Goal: Check status: Check status

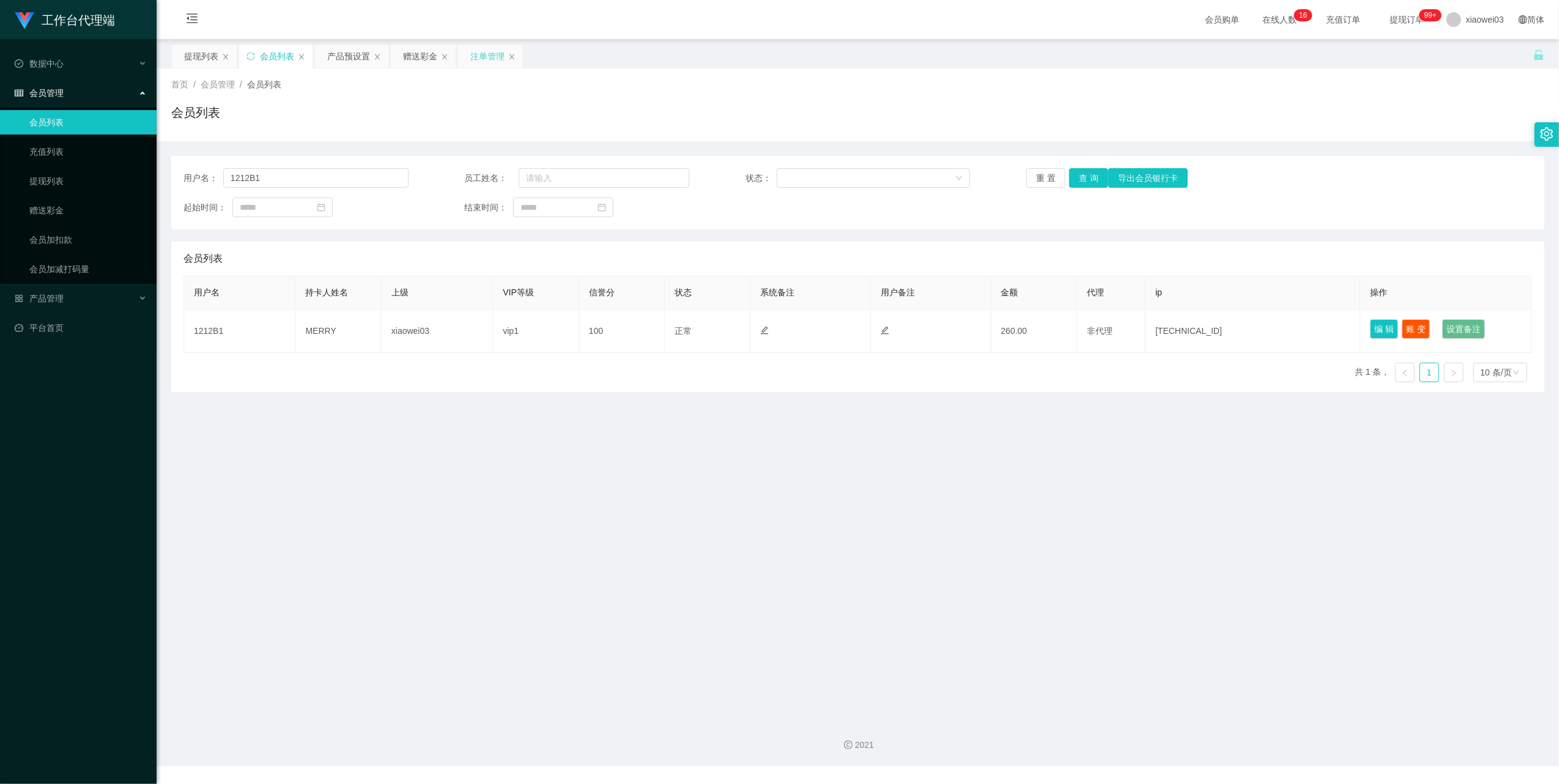
click at [487, 59] on div "注单管理" at bounding box center [487, 56] width 34 height 23
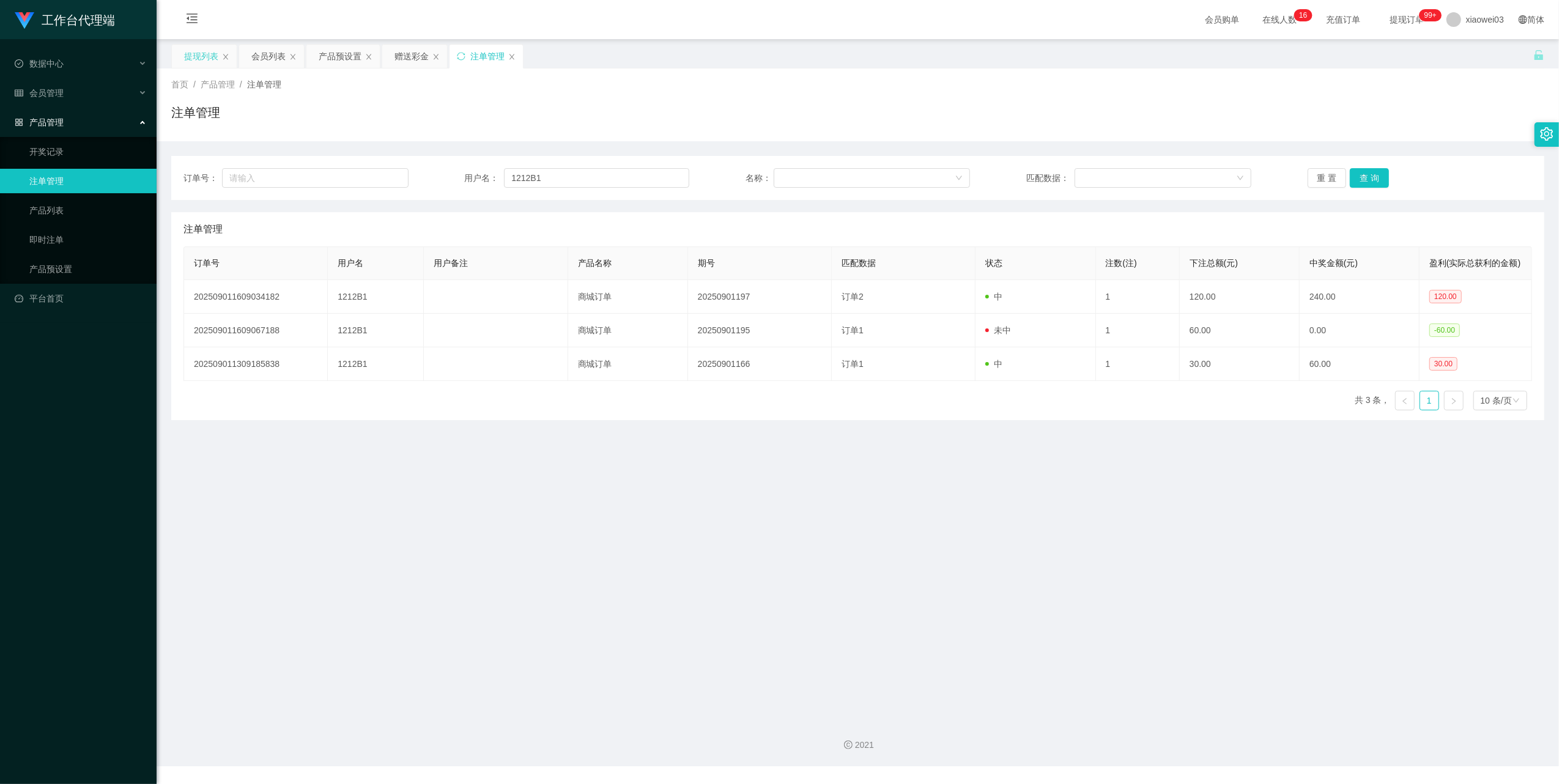
click at [189, 56] on div "提现列表" at bounding box center [201, 56] width 34 height 23
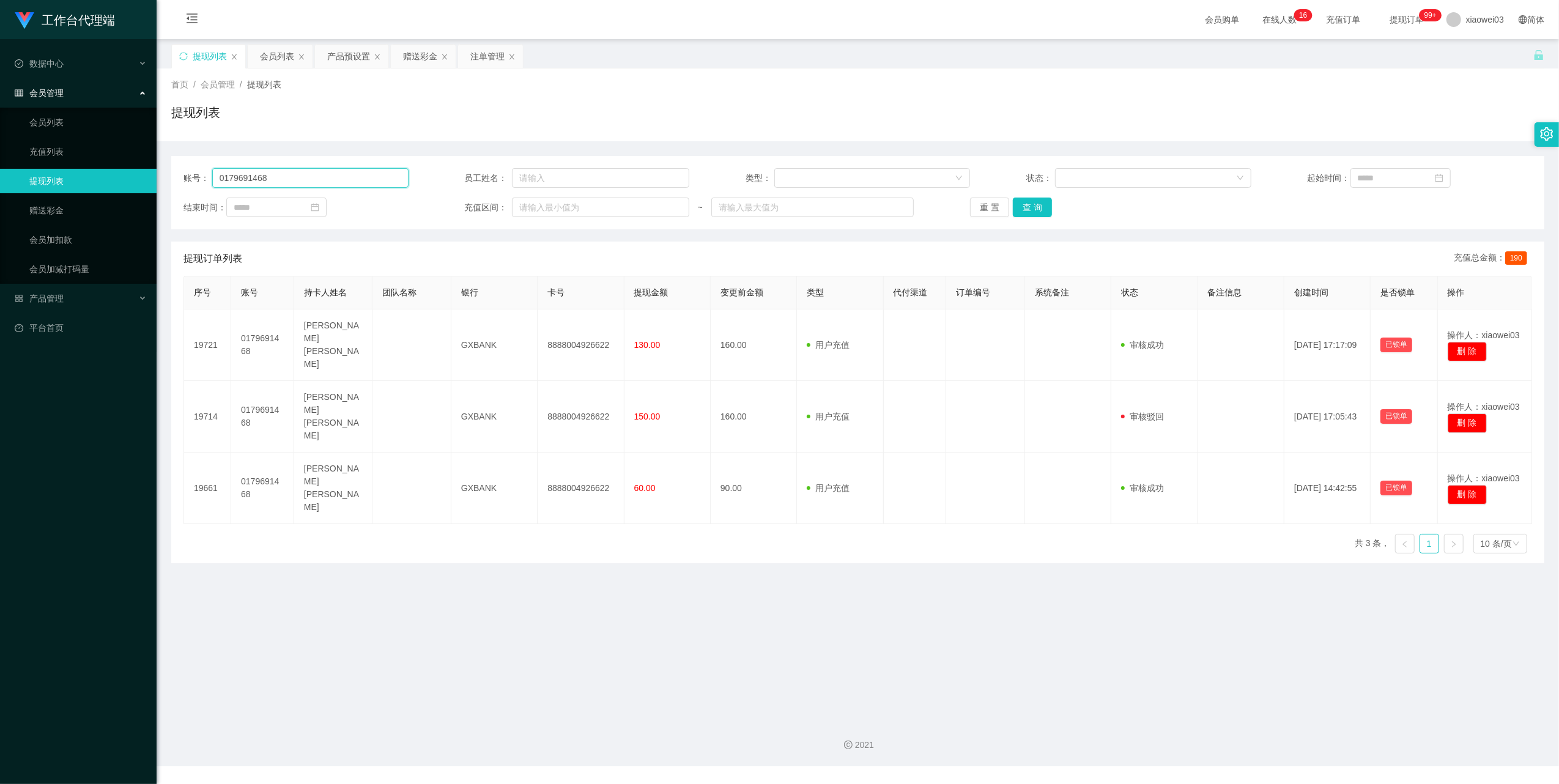
click at [314, 172] on input "0179691468" at bounding box center [310, 178] width 196 height 20
paste input "1212B1"
type input "1212B1"
click at [1043, 211] on button "查 询" at bounding box center [1032, 207] width 39 height 20
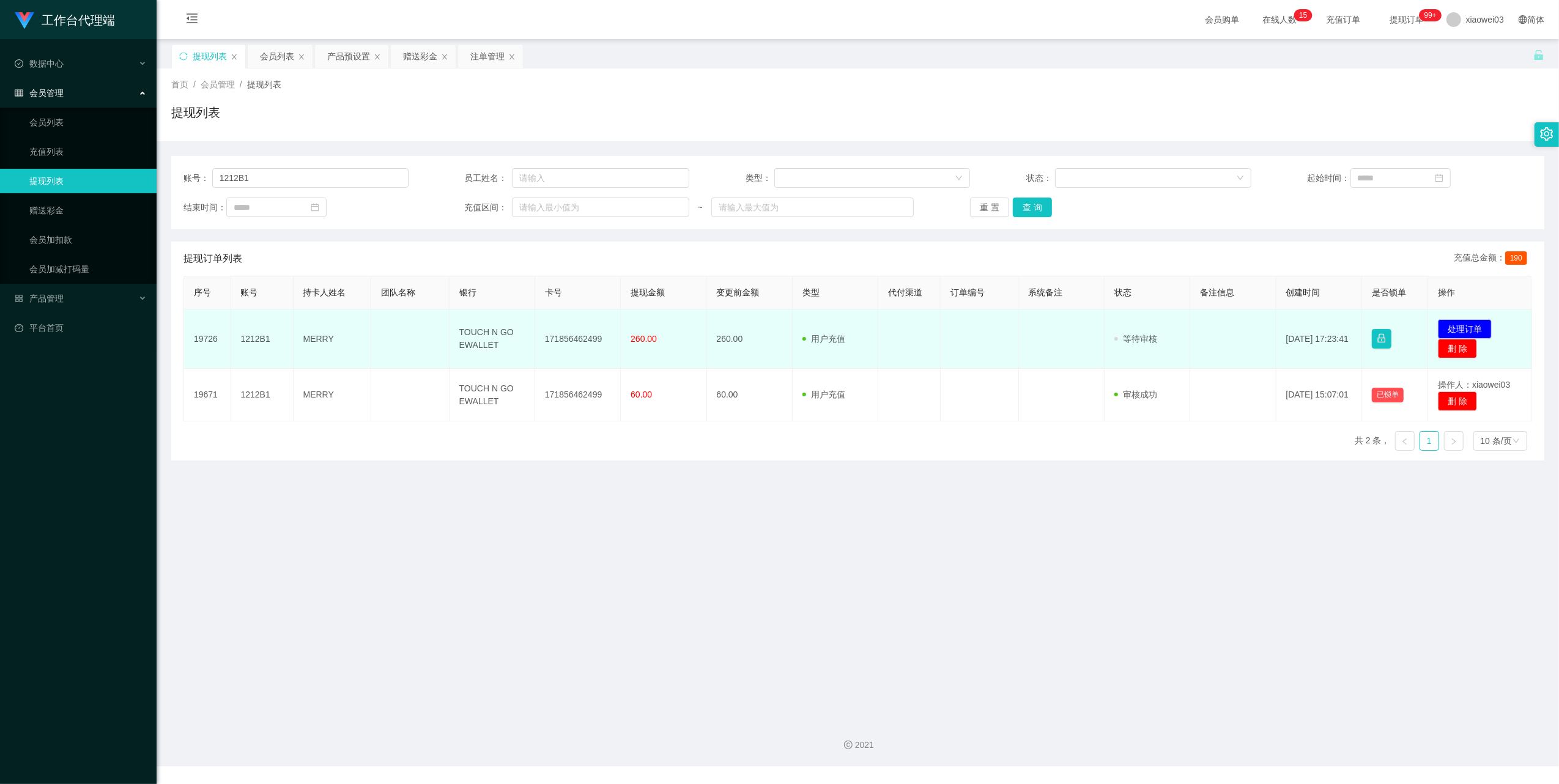
click at [585, 336] on td "171856462499" at bounding box center [578, 339] width 85 height 59
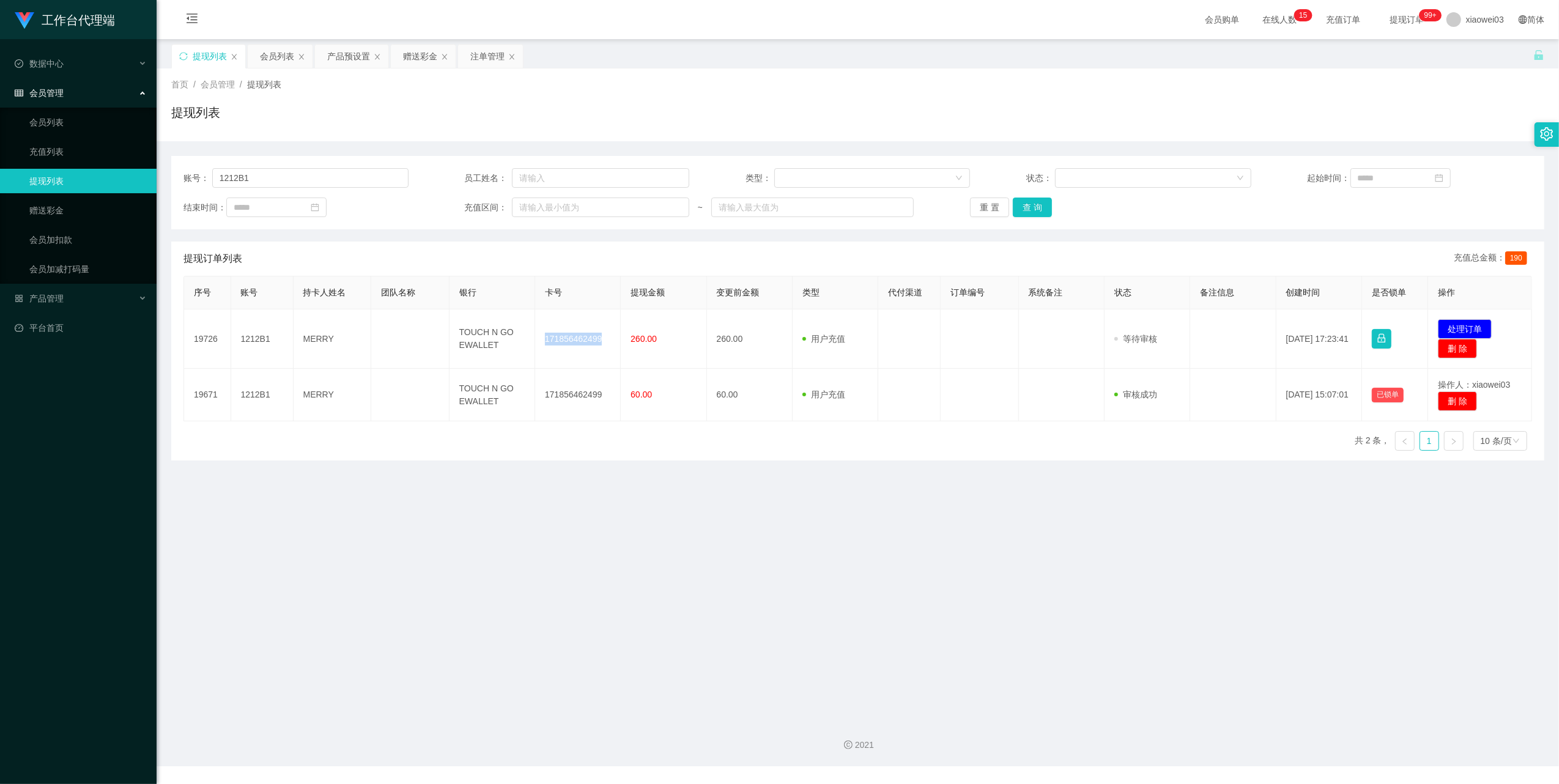
copy td "171856462499"
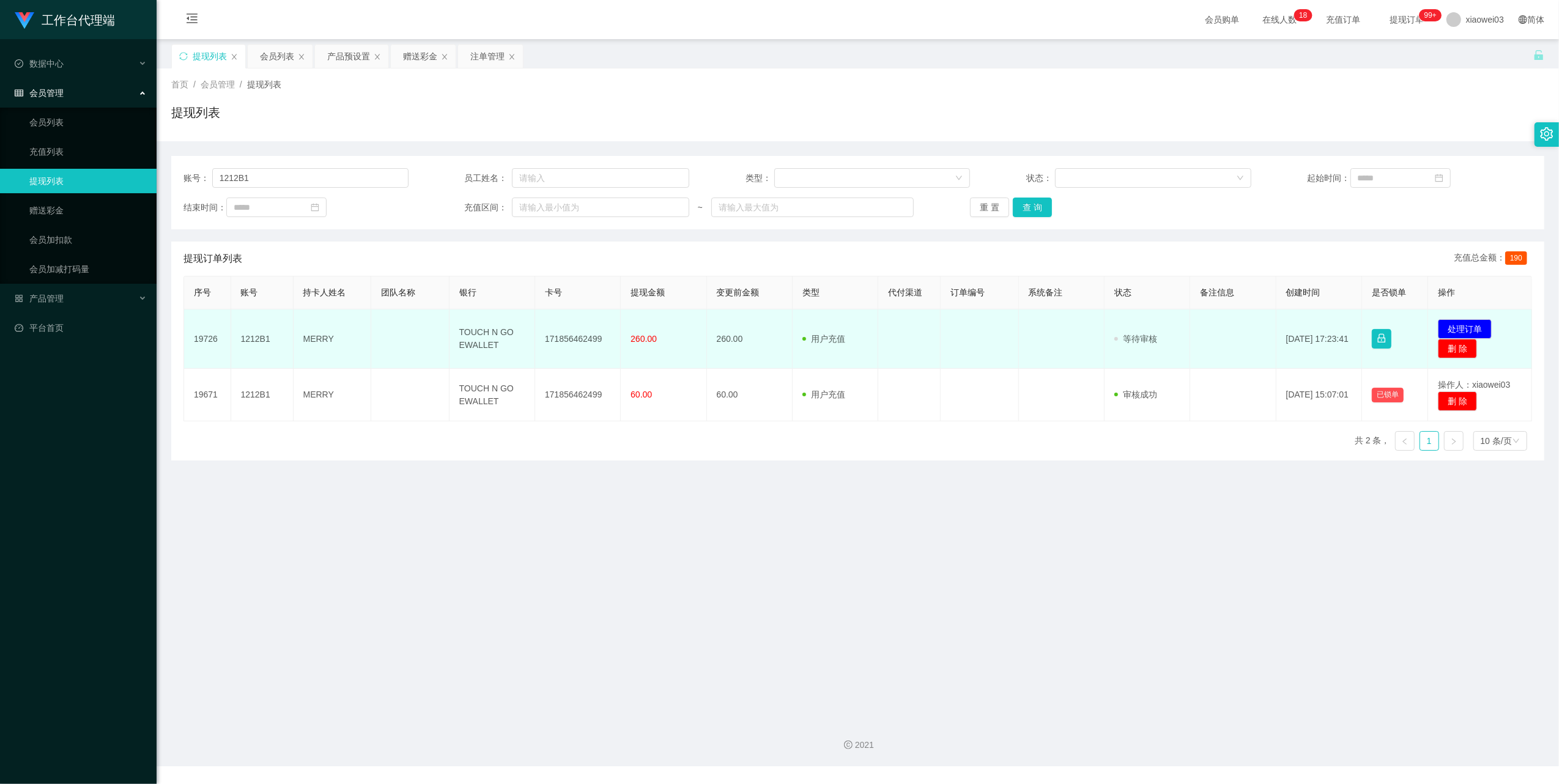
click at [486, 335] on td "TOUCH N GO EWALLET" at bounding box center [492, 339] width 85 height 59
click at [486, 336] on td "TOUCH N GO EWALLET" at bounding box center [492, 339] width 85 height 59
